Goal: Book appointment/travel/reservation

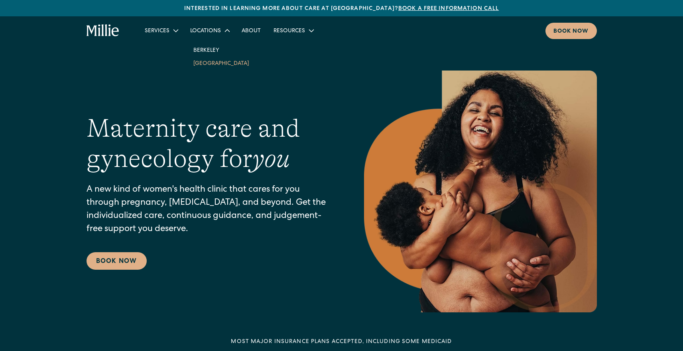
click at [209, 66] on link "[GEOGRAPHIC_DATA]" at bounding box center [221, 63] width 69 height 13
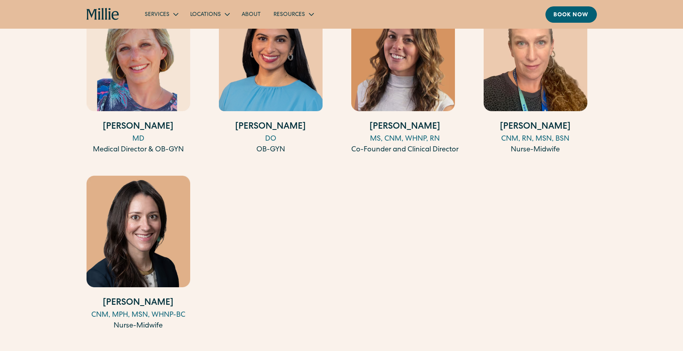
scroll to position [902, 0]
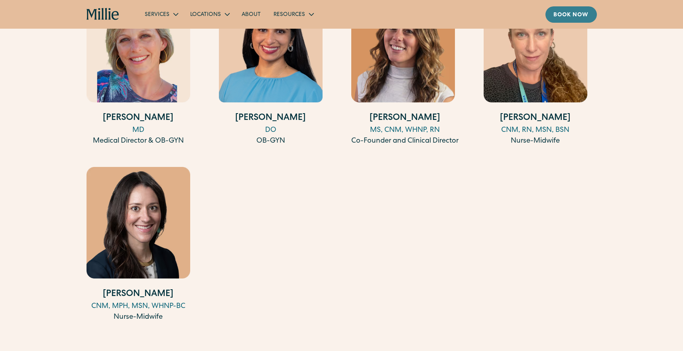
click at [580, 14] on div "Book now" at bounding box center [570, 15] width 35 height 8
click at [581, 9] on link "Book now" at bounding box center [570, 14] width 51 height 16
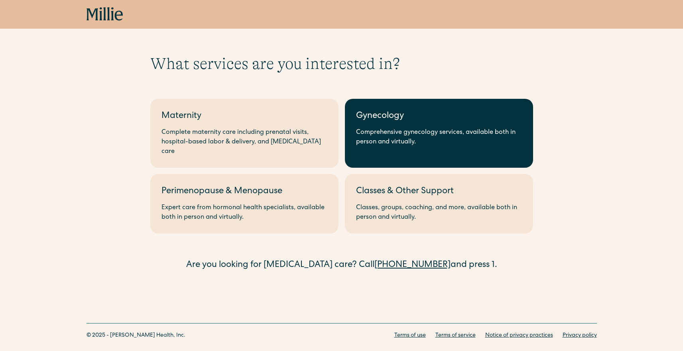
click at [447, 126] on link "Gynecology Comprehensive gynecology services, available both in person and virt…" at bounding box center [439, 133] width 188 height 69
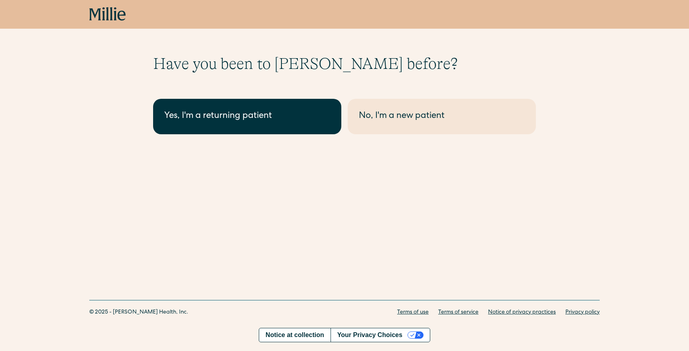
click at [265, 119] on div "Yes, I'm a returning patient" at bounding box center [247, 116] width 166 height 13
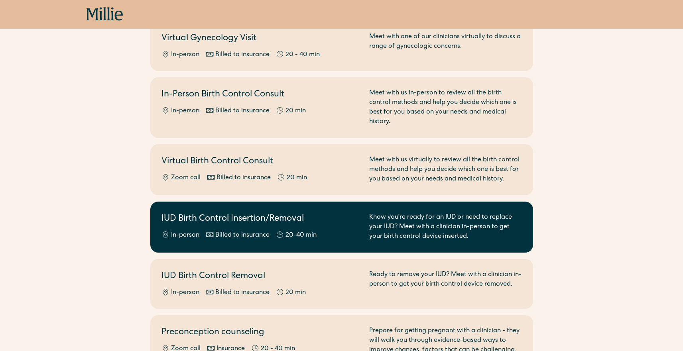
scroll to position [255, 0]
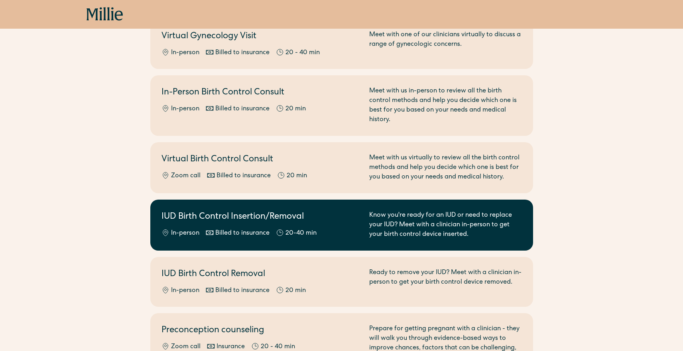
click at [335, 214] on div "IUD Birth Control Insertion/Removal In-person Billed to insurance 20-40 min" at bounding box center [260, 225] width 198 height 29
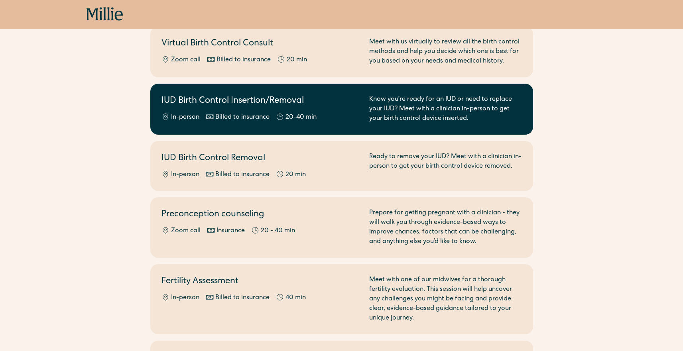
scroll to position [518, 0]
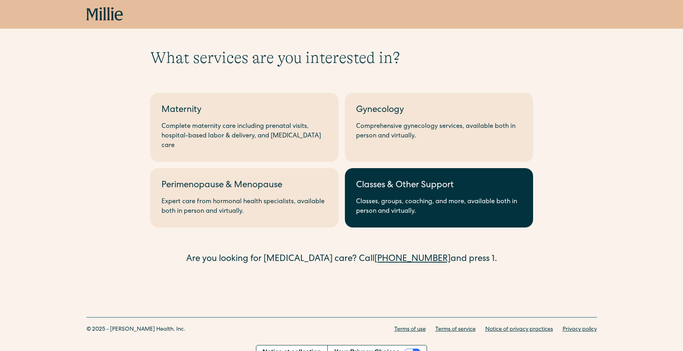
scroll to position [8, 0]
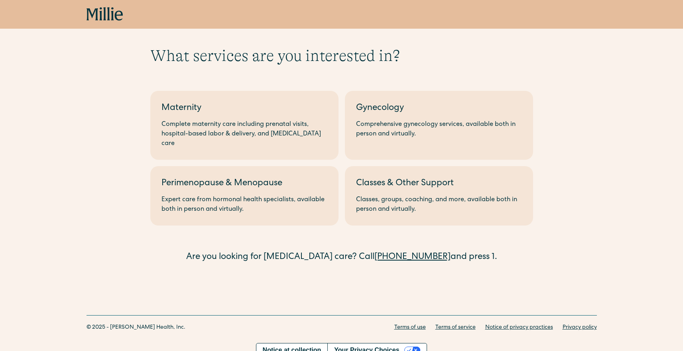
click at [119, 13] on icon at bounding box center [104, 14] width 37 height 14
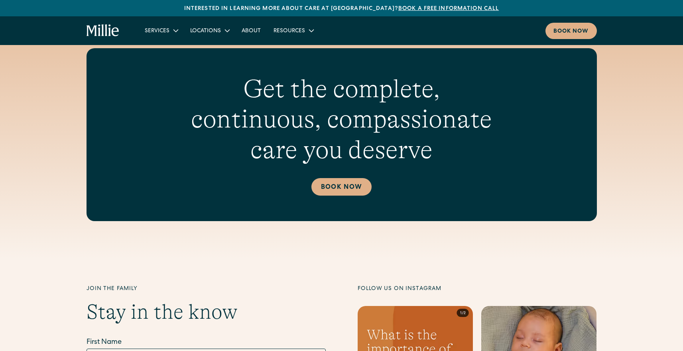
scroll to position [3053, 0]
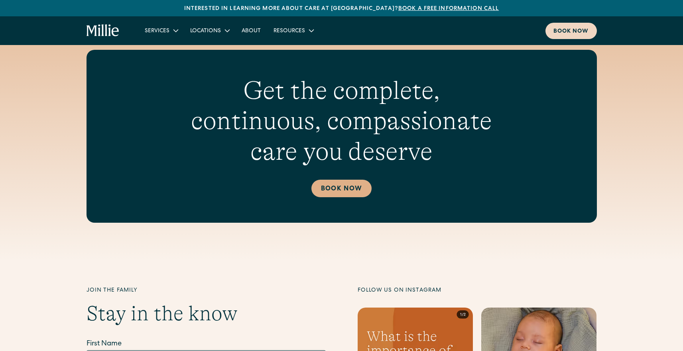
click at [567, 32] on div "Book now" at bounding box center [570, 32] width 35 height 8
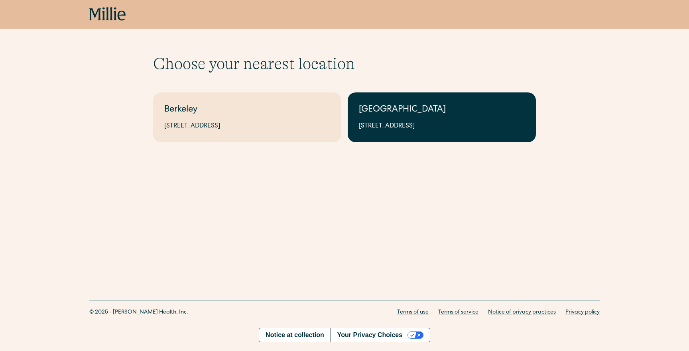
click at [407, 120] on link "South Bay 1471 Saratoga Ave, Suite 101, San Jose, CA 95129" at bounding box center [442, 117] width 188 height 50
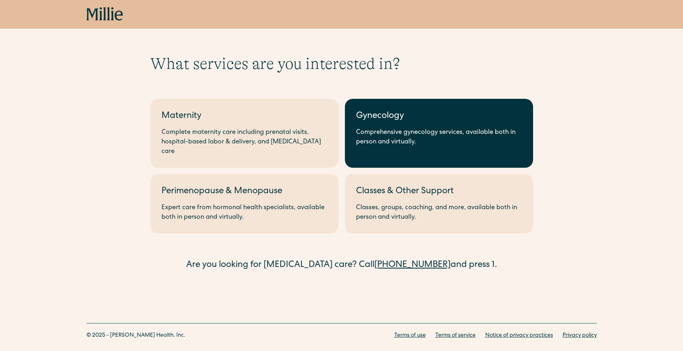
click at [361, 131] on div "Comprehensive gynecology services, available both in person and virtually." at bounding box center [439, 137] width 166 height 19
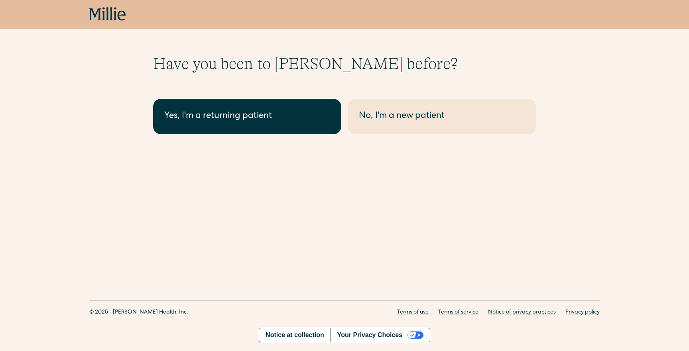
click at [294, 126] on link "Yes, I'm a returning patient" at bounding box center [247, 116] width 188 height 35
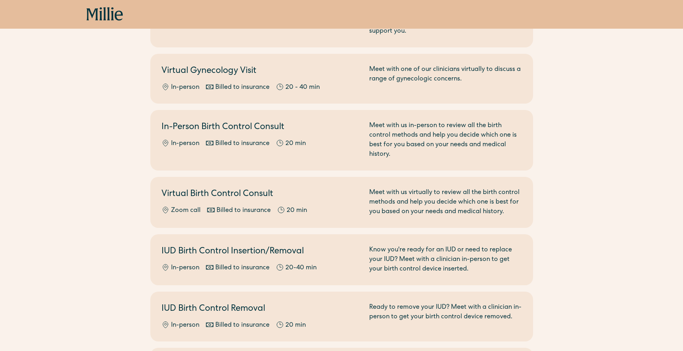
scroll to position [307, 0]
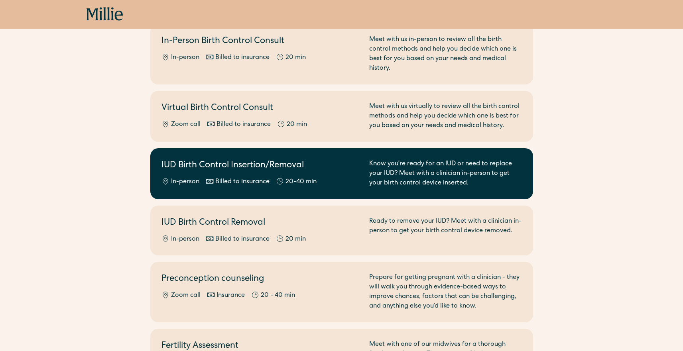
click at [326, 159] on h2 "IUD Birth Control Insertion/Removal" at bounding box center [260, 165] width 198 height 13
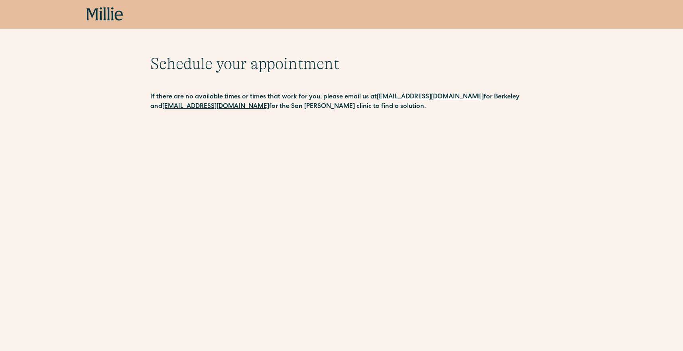
click at [203, 108] on strong "[EMAIL_ADDRESS][DOMAIN_NAME]" at bounding box center [215, 107] width 107 height 6
drag, startPoint x: 146, startPoint y: 104, endPoint x: 245, endPoint y: 110, distance: 99.0
click at [245, 110] on div "Schedule your appointment This below only shows on maternity + location Materni…" at bounding box center [341, 254] width 683 height 401
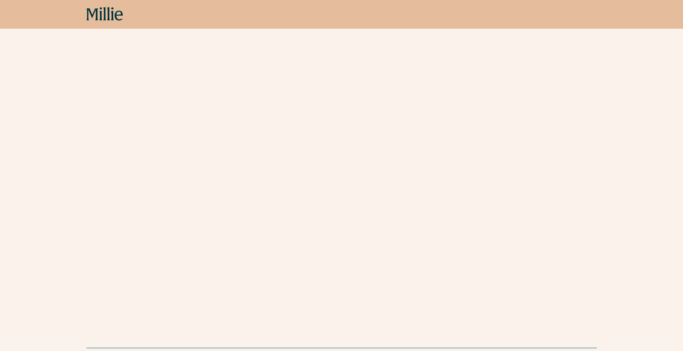
scroll to position [157, 0]
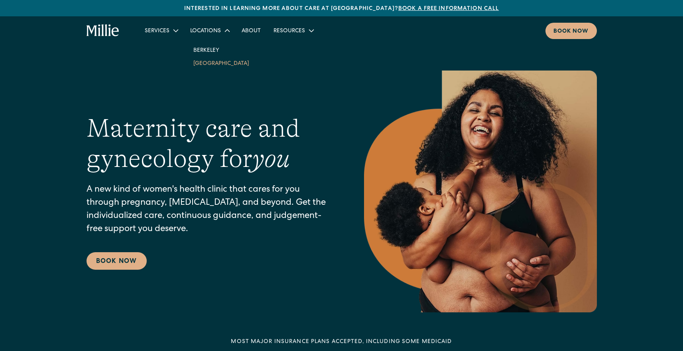
click at [212, 64] on link "[GEOGRAPHIC_DATA]" at bounding box center [221, 63] width 69 height 13
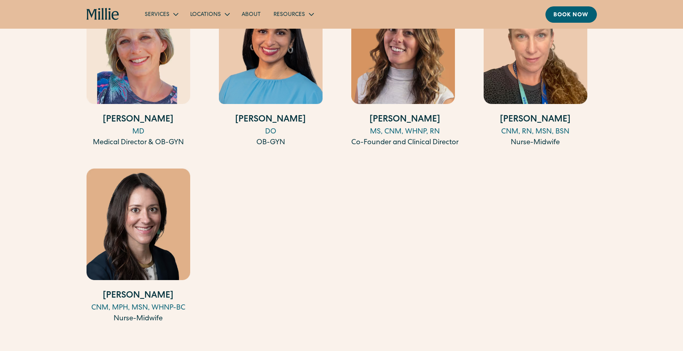
scroll to position [900, 0]
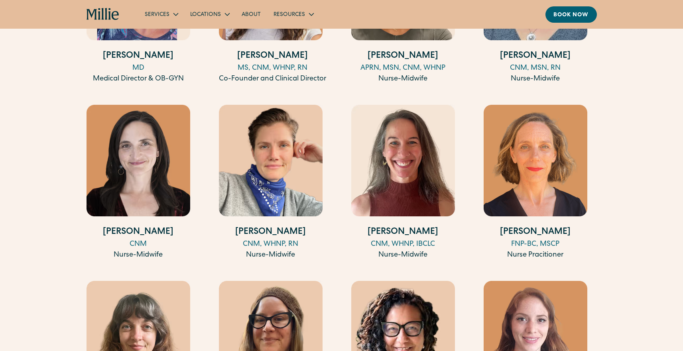
scroll to position [939, 0]
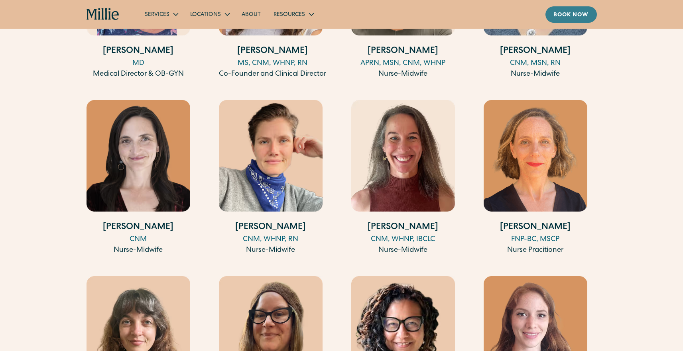
click at [570, 18] on div "Book now" at bounding box center [570, 15] width 35 height 8
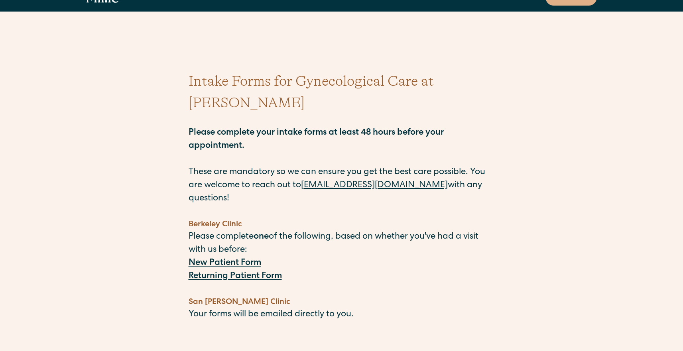
scroll to position [31, 0]
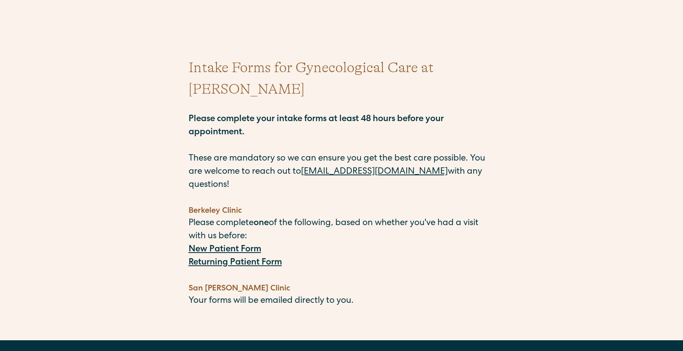
click at [266, 259] on strong "Returning Patient Form" at bounding box center [235, 263] width 93 height 9
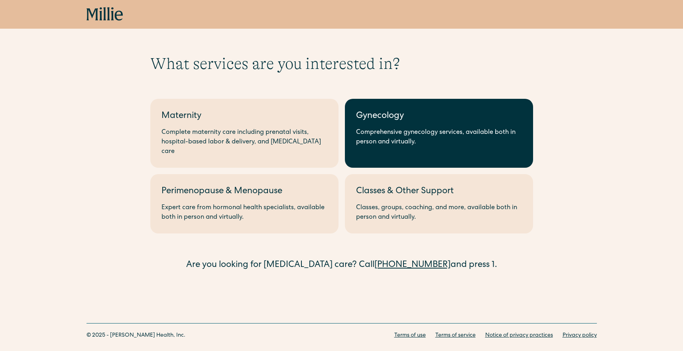
click at [390, 122] on div "Gynecology" at bounding box center [439, 116] width 166 height 13
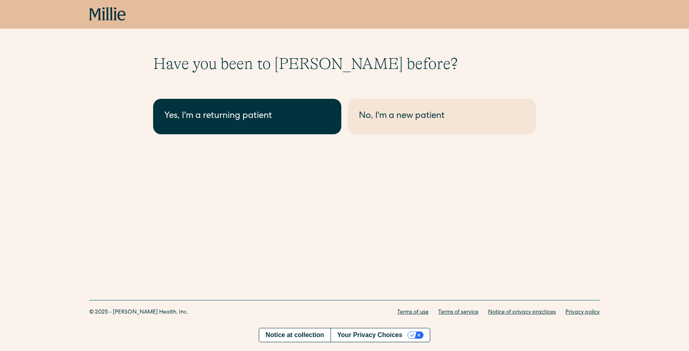
click at [311, 124] on link "Yes, I'm a returning patient" at bounding box center [247, 116] width 188 height 35
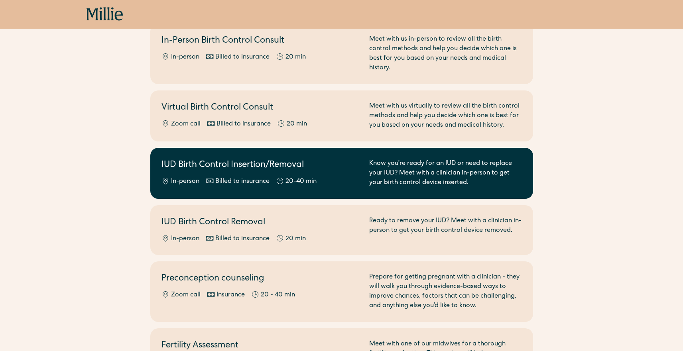
scroll to position [312, 0]
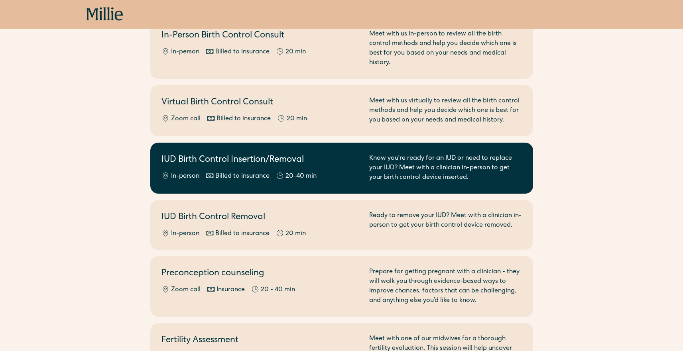
click at [310, 154] on h2 "IUD Birth Control Insertion/Removal" at bounding box center [260, 160] width 198 height 13
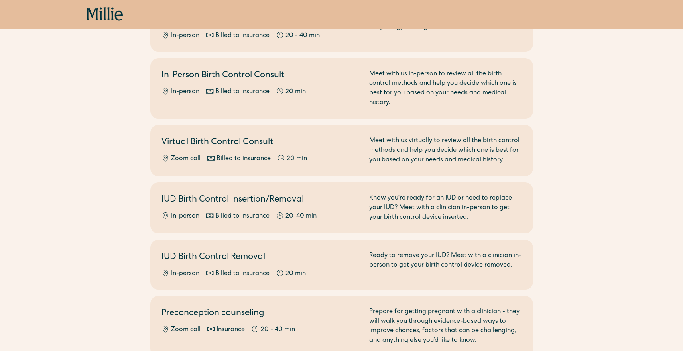
scroll to position [312, 0]
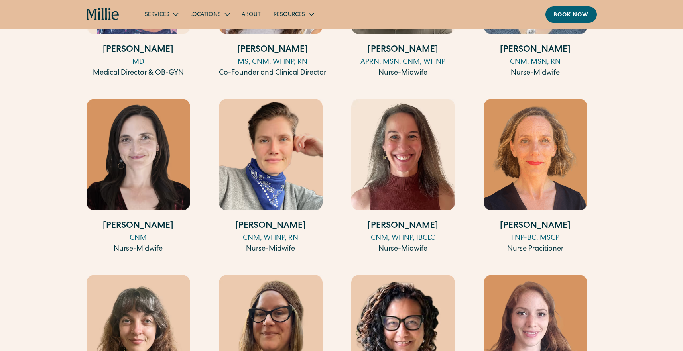
scroll to position [942, 0]
